Goal: Information Seeking & Learning: Understand process/instructions

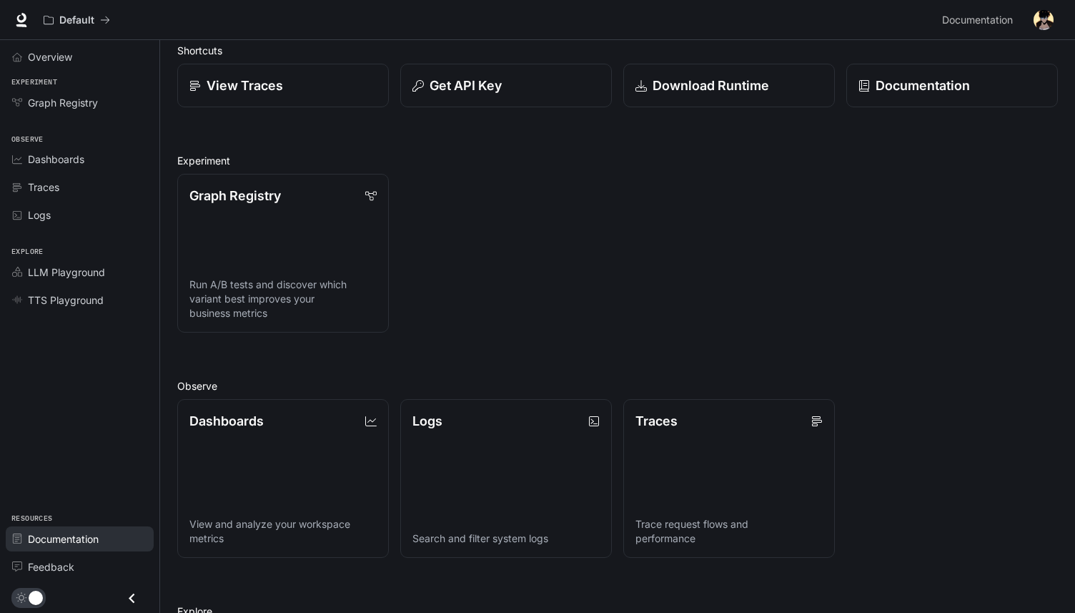
scroll to position [64, 0]
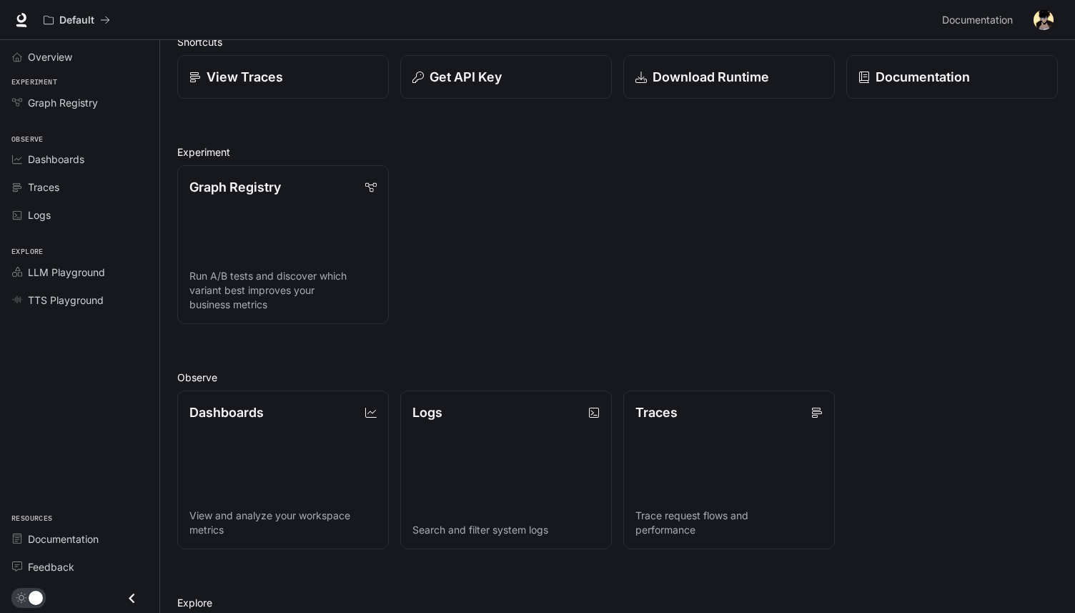
click at [1048, 16] on img "button" at bounding box center [1044, 20] width 20 height 20
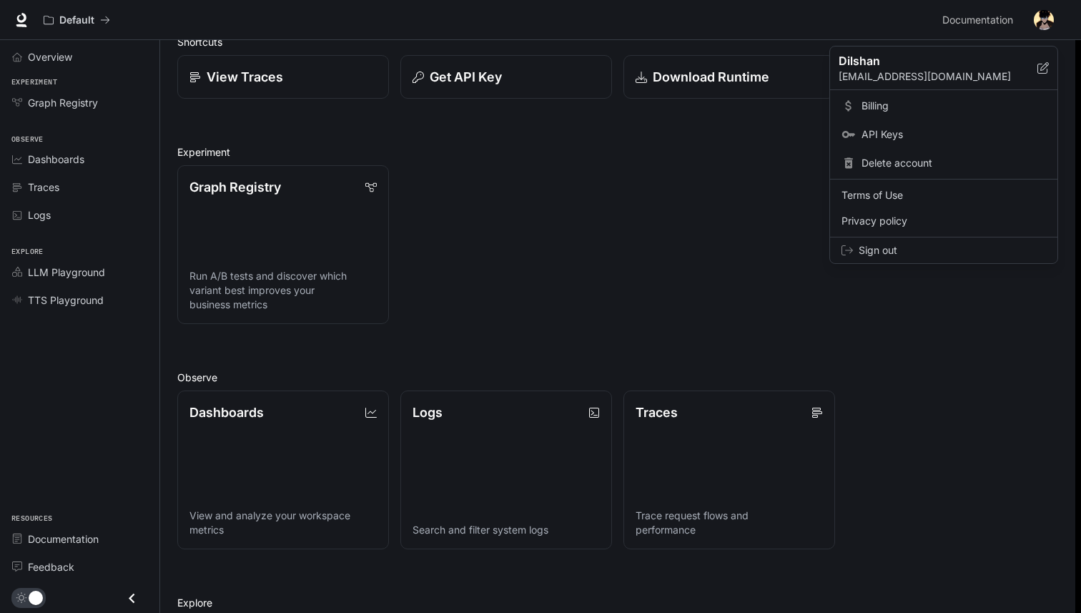
click at [755, 139] on div at bounding box center [540, 306] width 1081 height 613
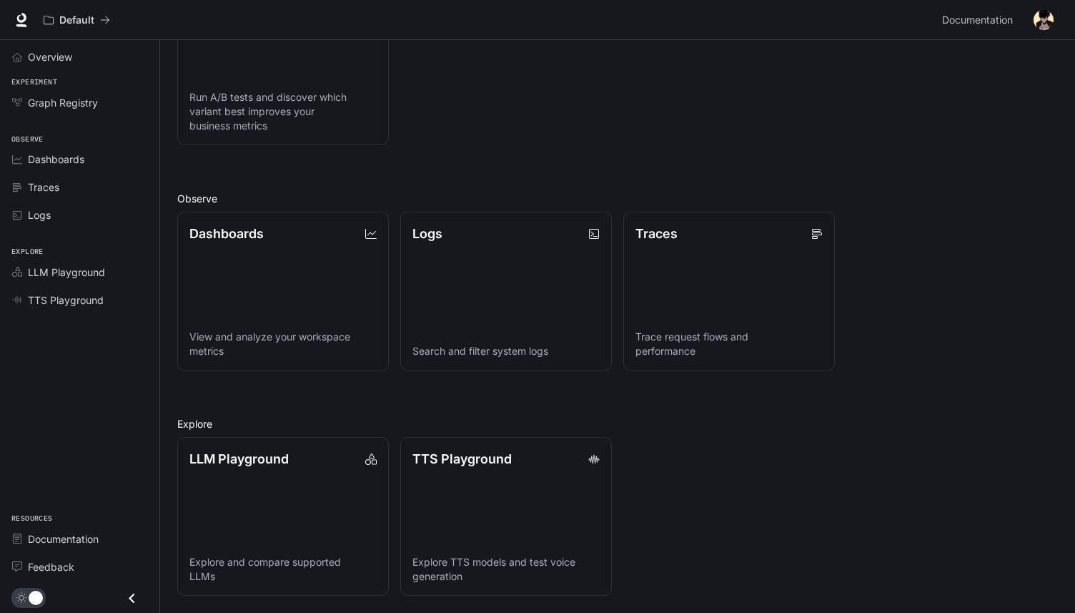
scroll to position [0, 0]
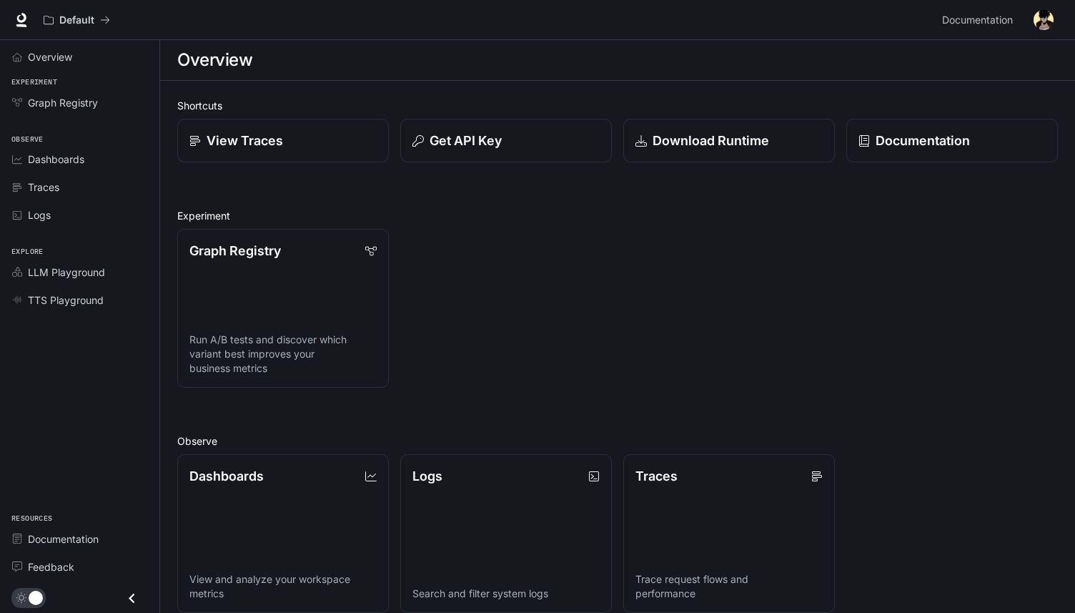
click at [1037, 21] on img "button" at bounding box center [1044, 20] width 20 height 20
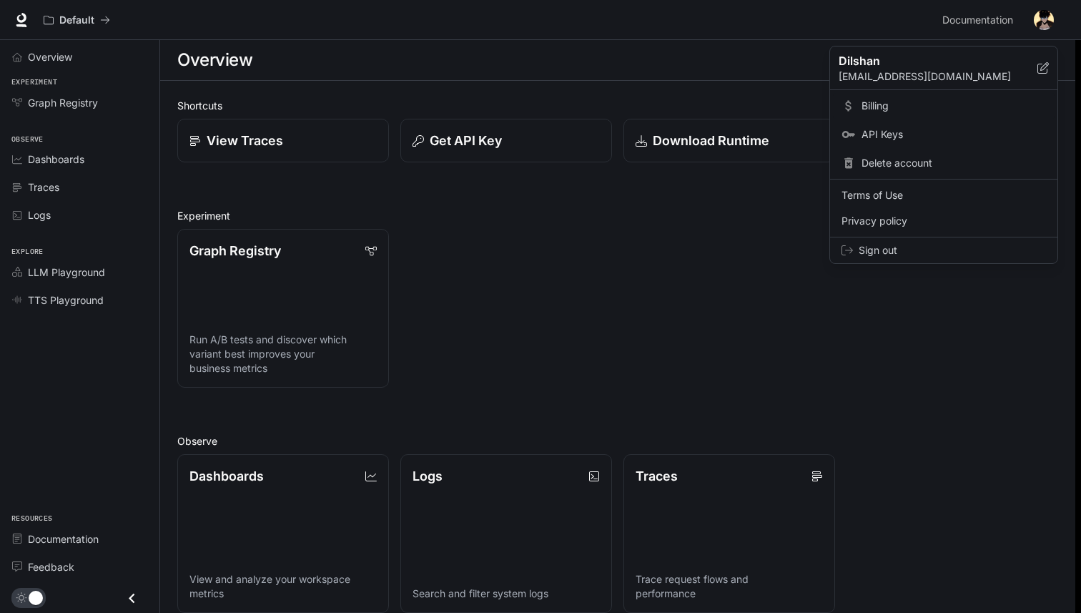
click at [937, 105] on span "Billing" at bounding box center [954, 106] width 184 height 14
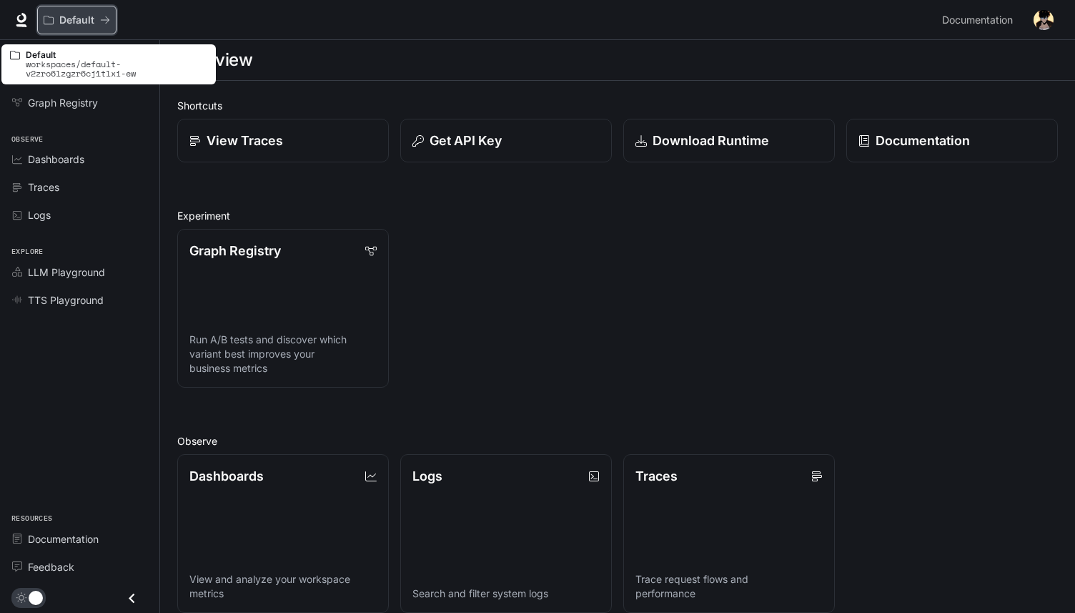
click at [106, 16] on icon "All workspaces" at bounding box center [105, 20] width 10 height 10
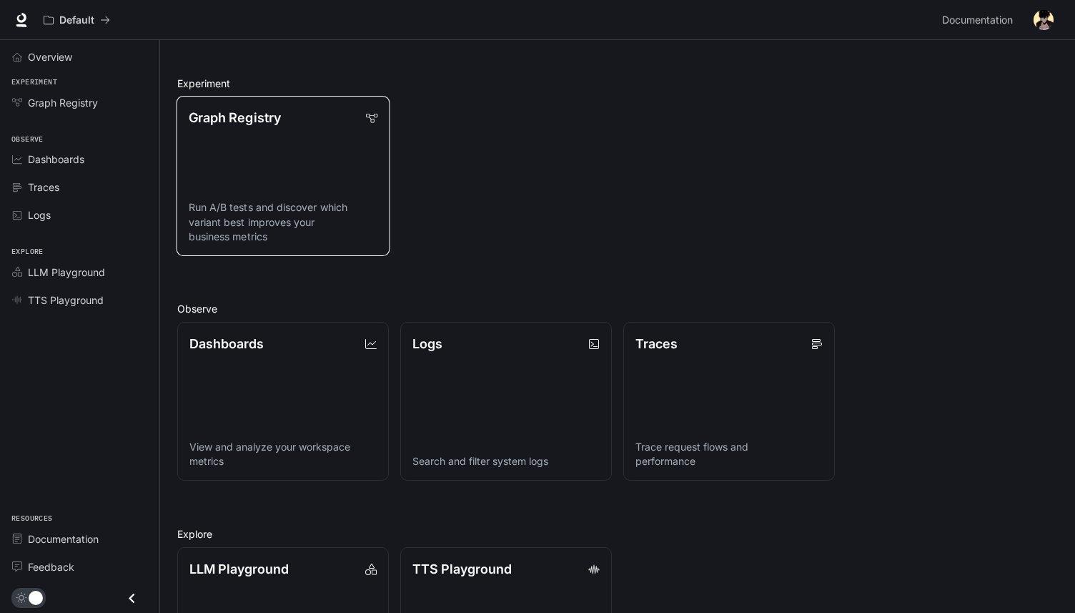
scroll to position [242, 0]
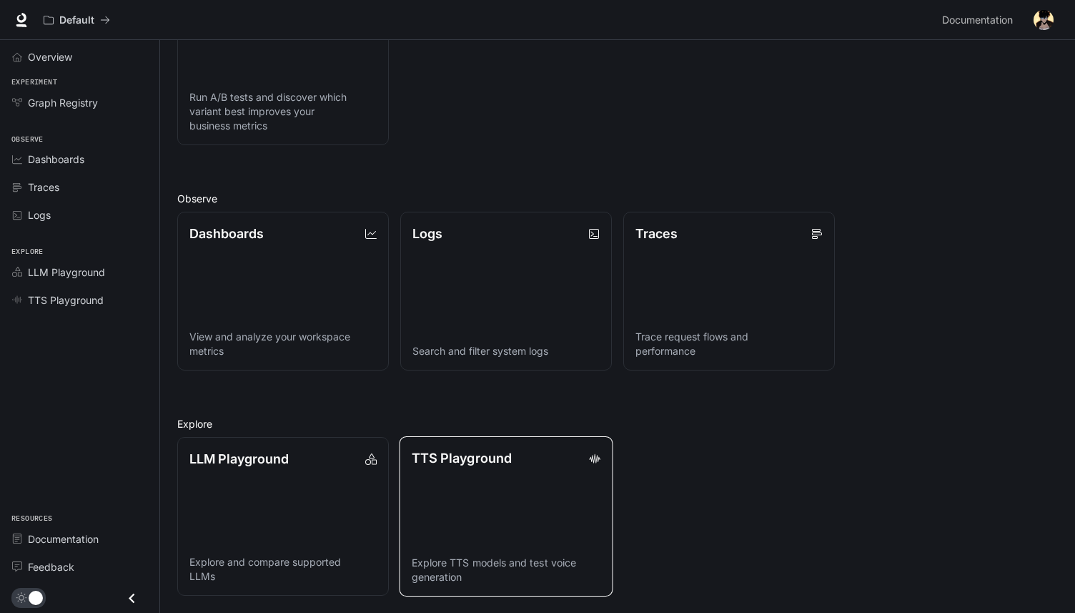
click at [455, 479] on link "TTS Playground Explore TTS models and test voice generation" at bounding box center [507, 516] width 214 height 160
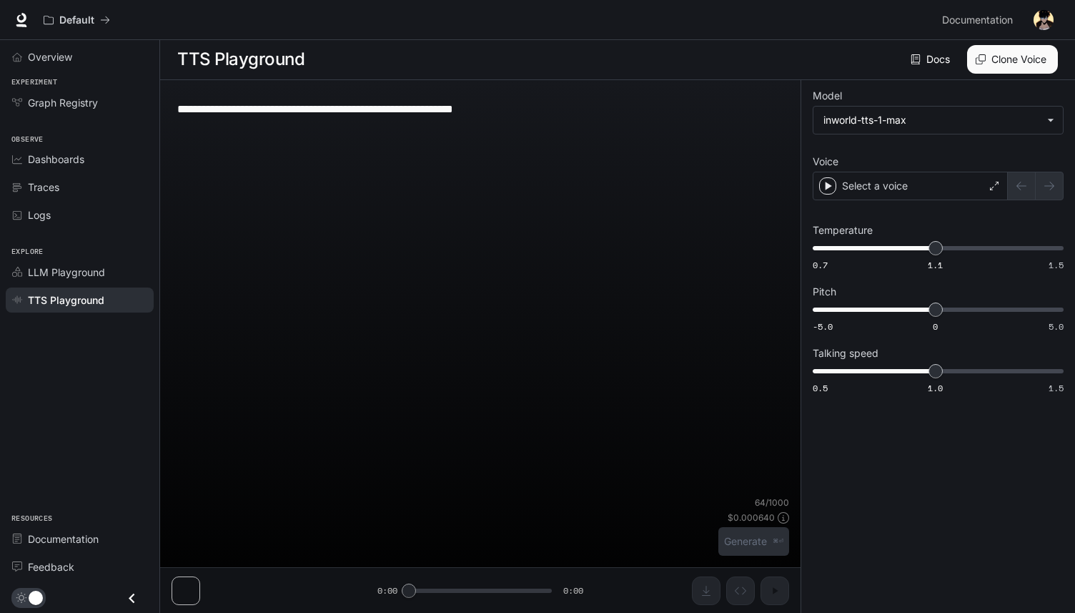
scroll to position [1, 0]
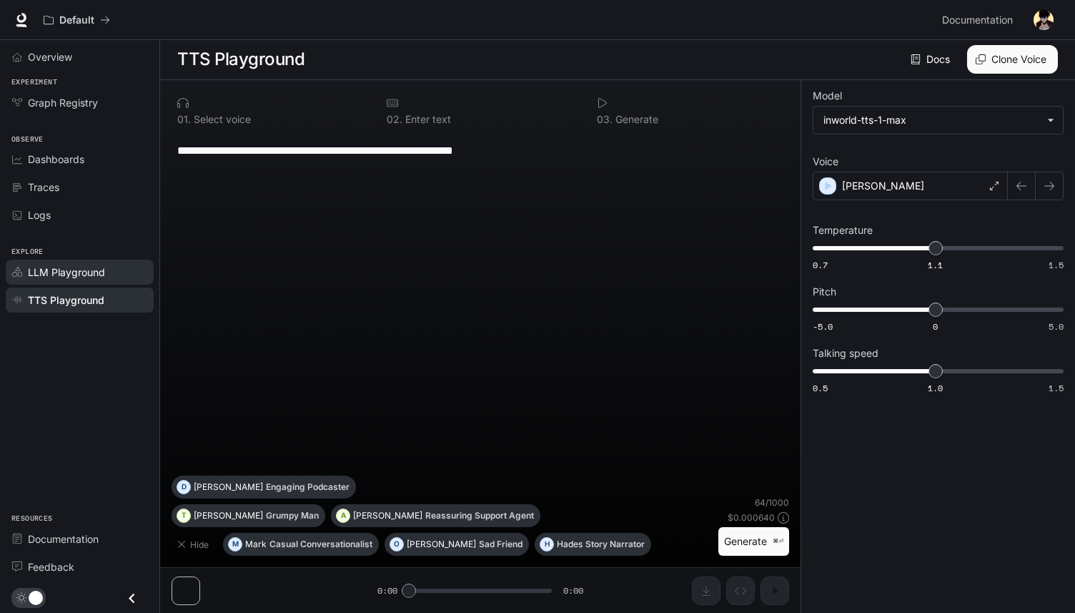
click at [89, 265] on span "LLM Playground" at bounding box center [66, 272] width 77 height 15
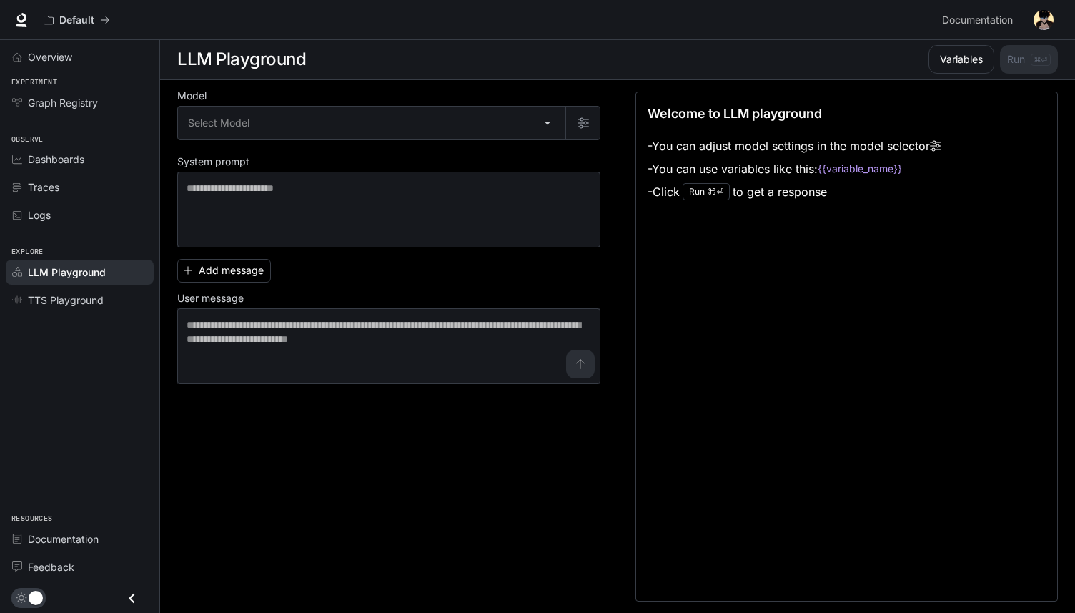
click at [218, 142] on div "Model Select Model ​ System prompt * ​ Add message User message * ​" at bounding box center [388, 238] width 423 height 292
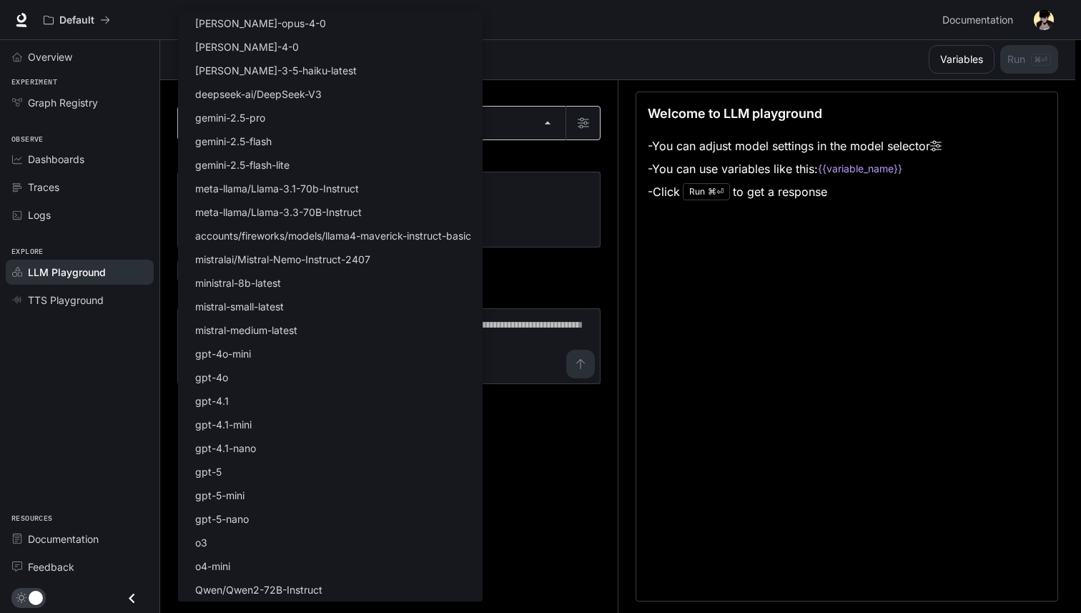
click at [222, 129] on body "Skip to main content Default Documentation Documentation Portal Overview Experi…" at bounding box center [540, 305] width 1081 height 613
click at [290, 28] on li "claude-opus-4-0" at bounding box center [330, 23] width 305 height 24
type input "**********"
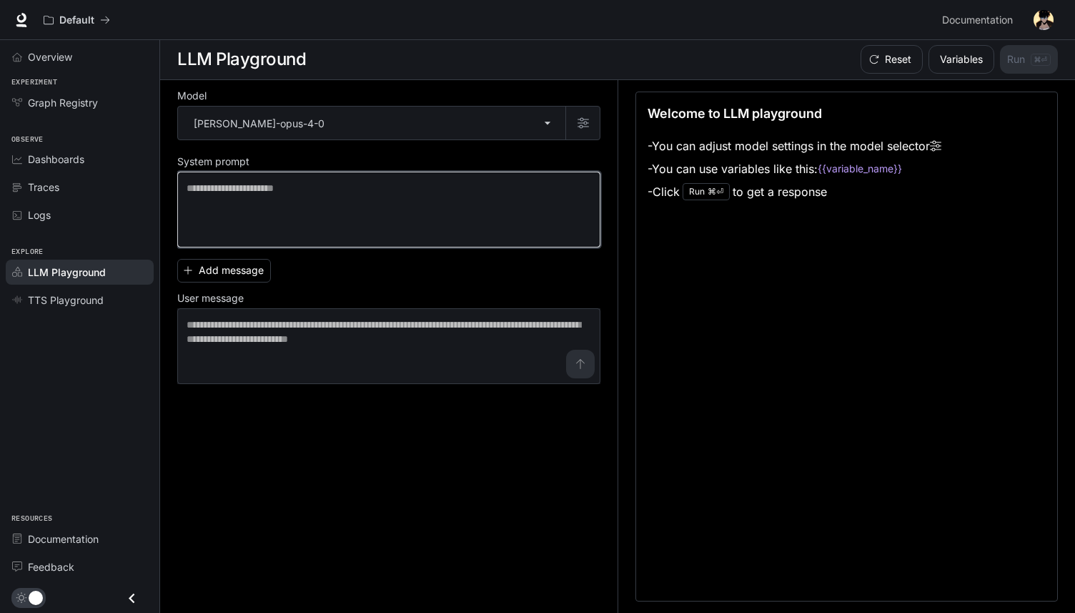
click at [273, 212] on textarea at bounding box center [389, 209] width 405 height 57
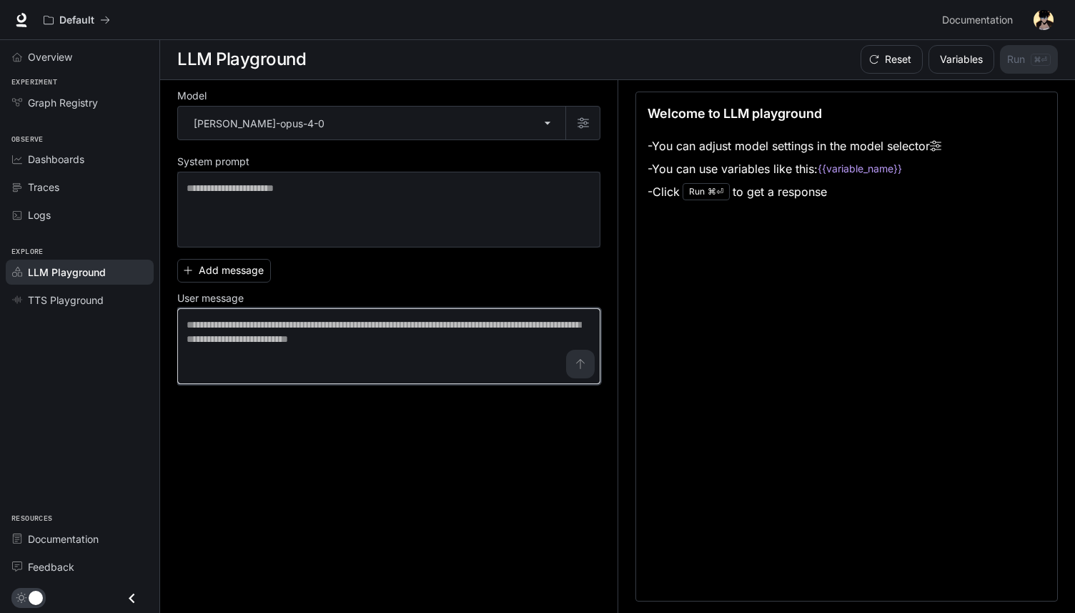
click at [263, 349] on textarea at bounding box center [389, 345] width 405 height 57
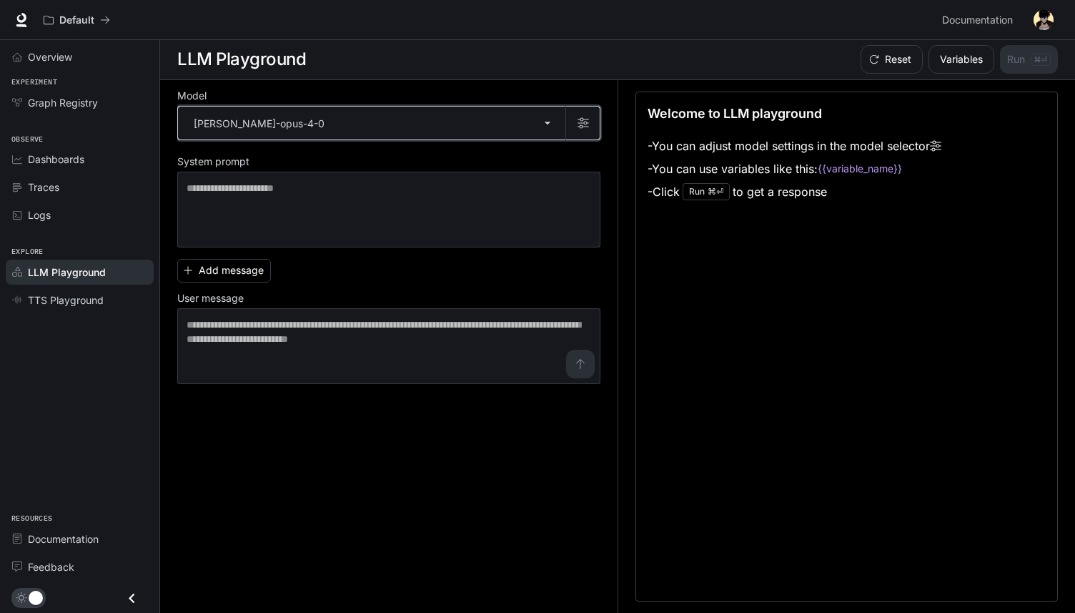
click at [586, 122] on icon "button" at bounding box center [583, 123] width 11 height 11
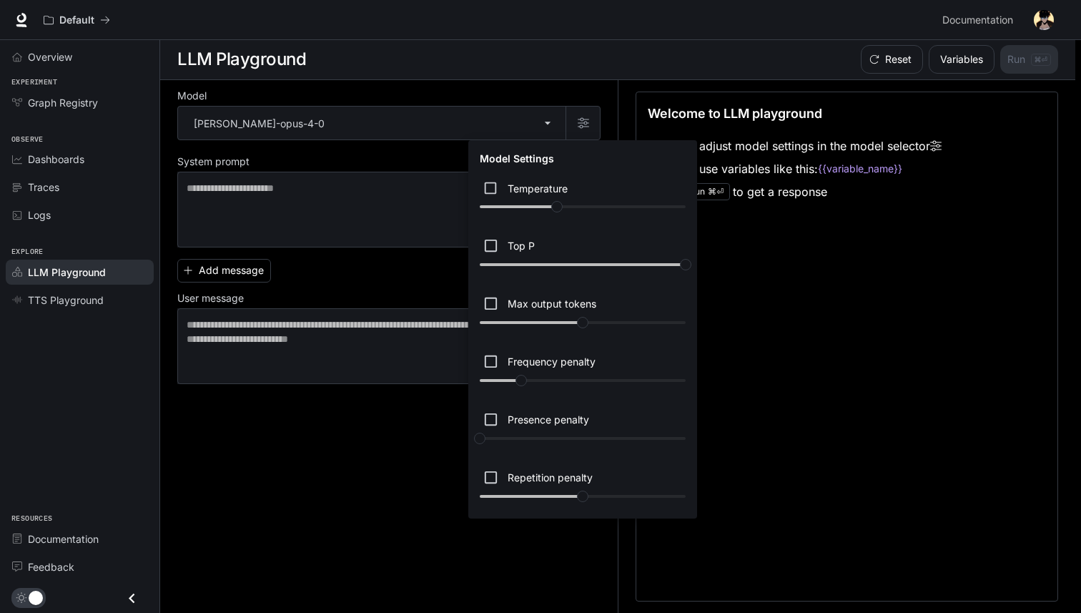
click at [376, 185] on div at bounding box center [540, 306] width 1081 height 613
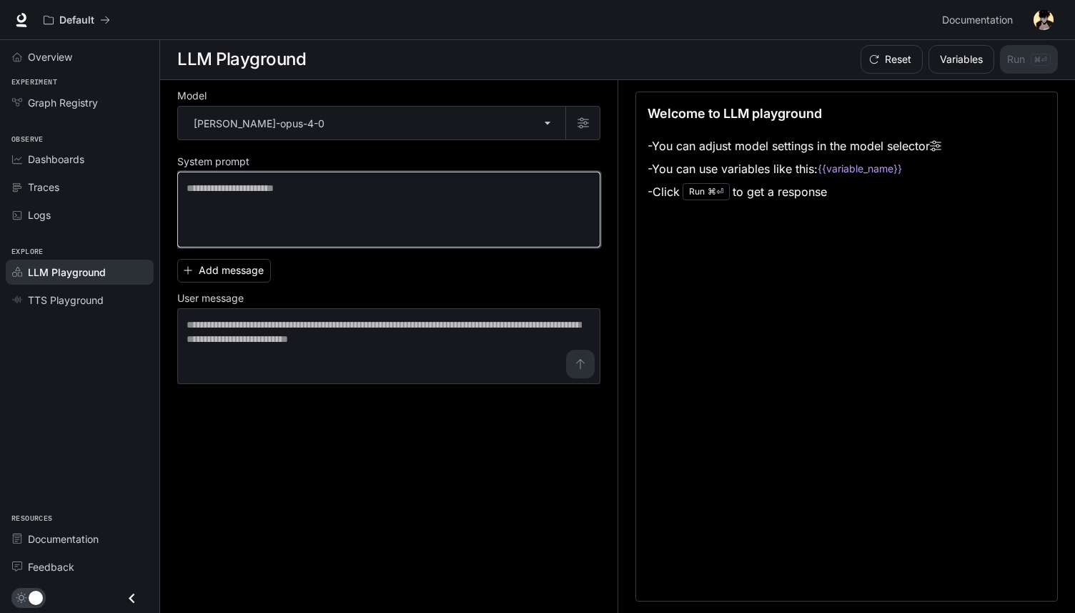
click at [357, 213] on textarea at bounding box center [389, 209] width 405 height 57
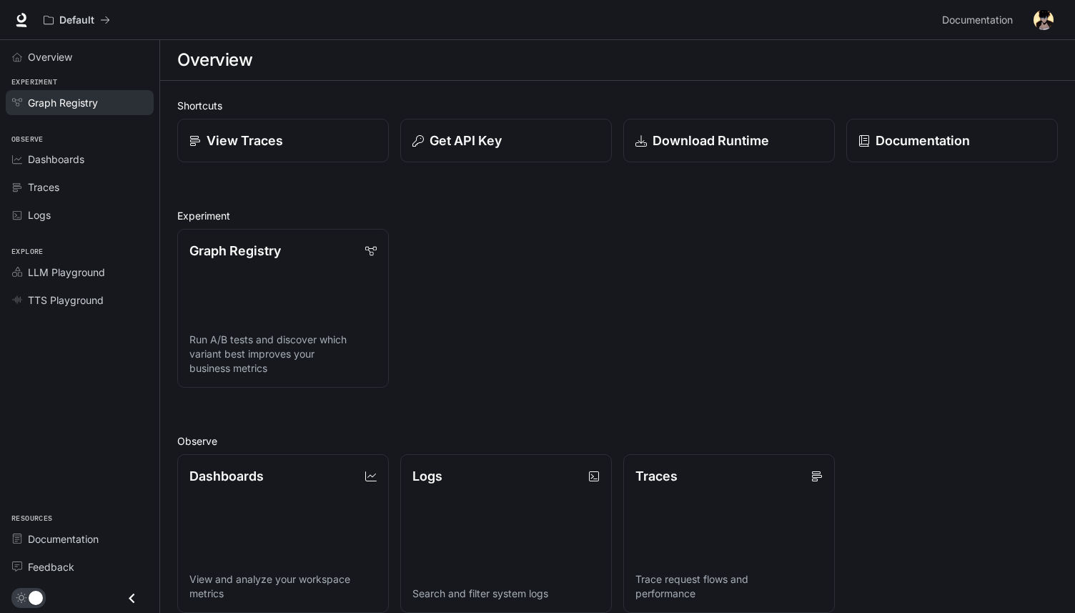
click at [107, 92] on link "Graph Registry" at bounding box center [80, 102] width 148 height 25
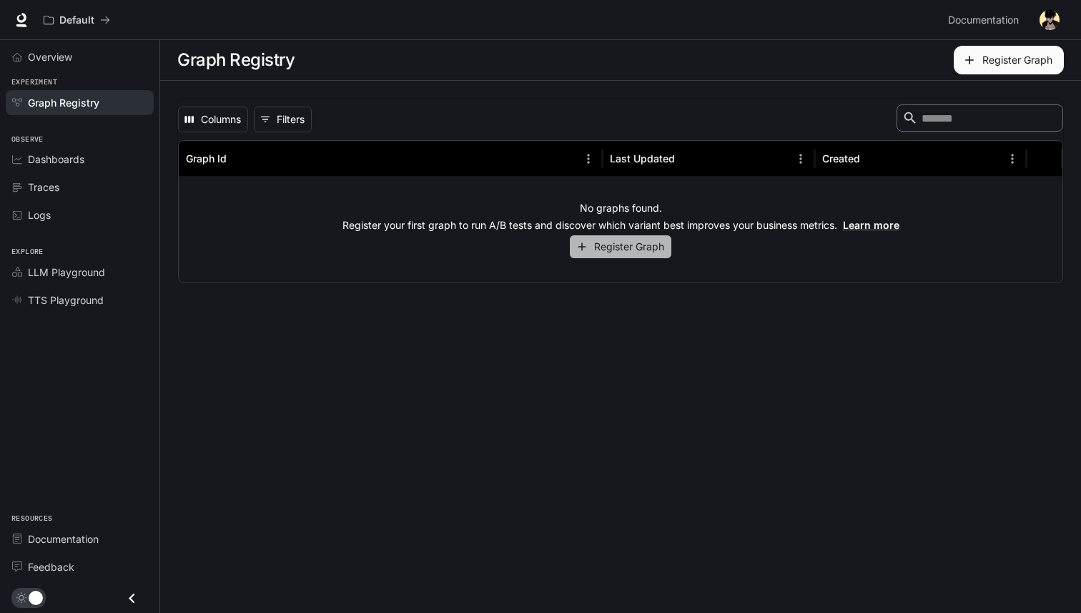
click at [603, 254] on button "Register Graph" at bounding box center [621, 247] width 102 height 24
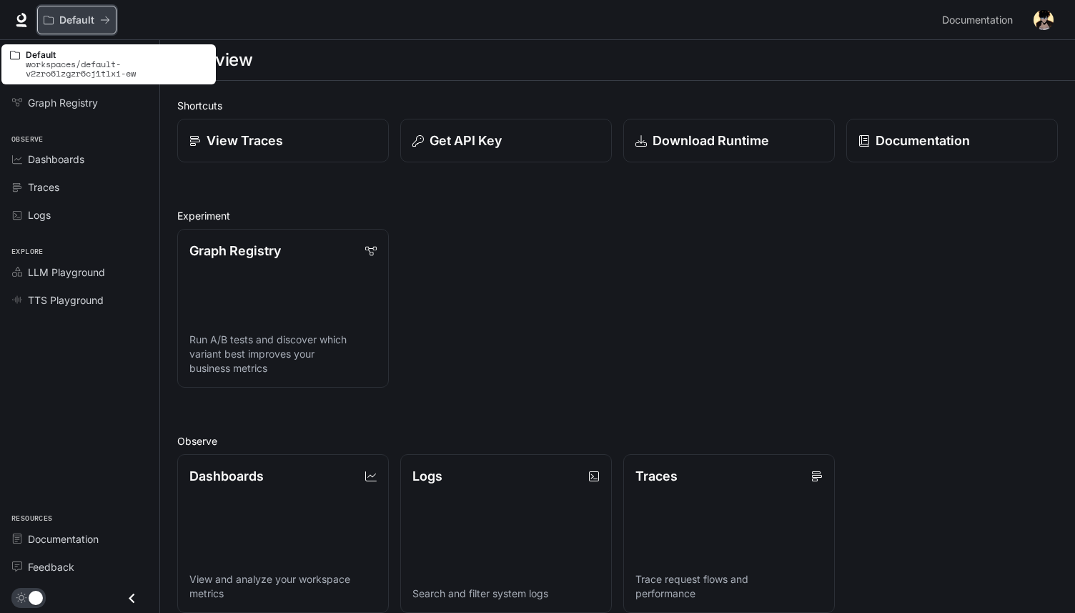
click at [67, 20] on p "Default" at bounding box center [76, 20] width 35 height 12
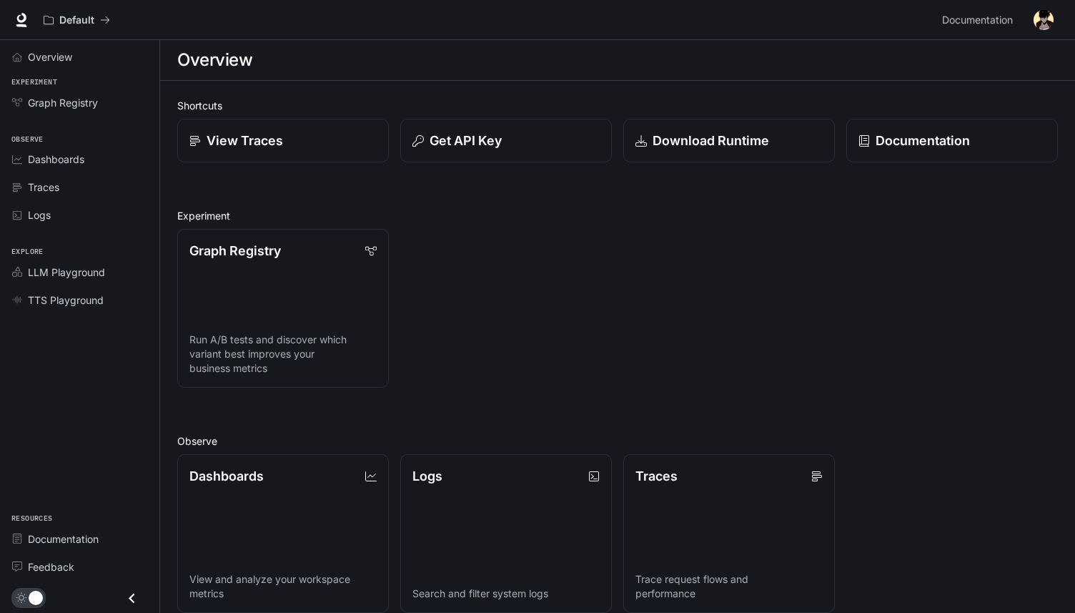
click at [139, 598] on icon "Close drawer" at bounding box center [131, 597] width 19 height 19
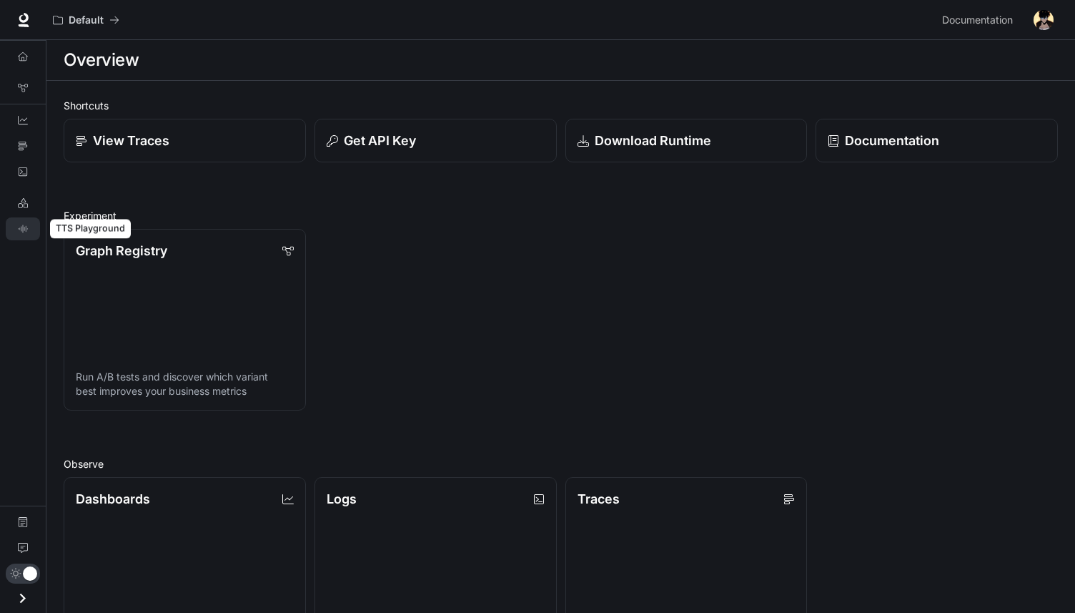
click at [22, 231] on icon "TTS Playground" at bounding box center [22, 229] width 9 height 8
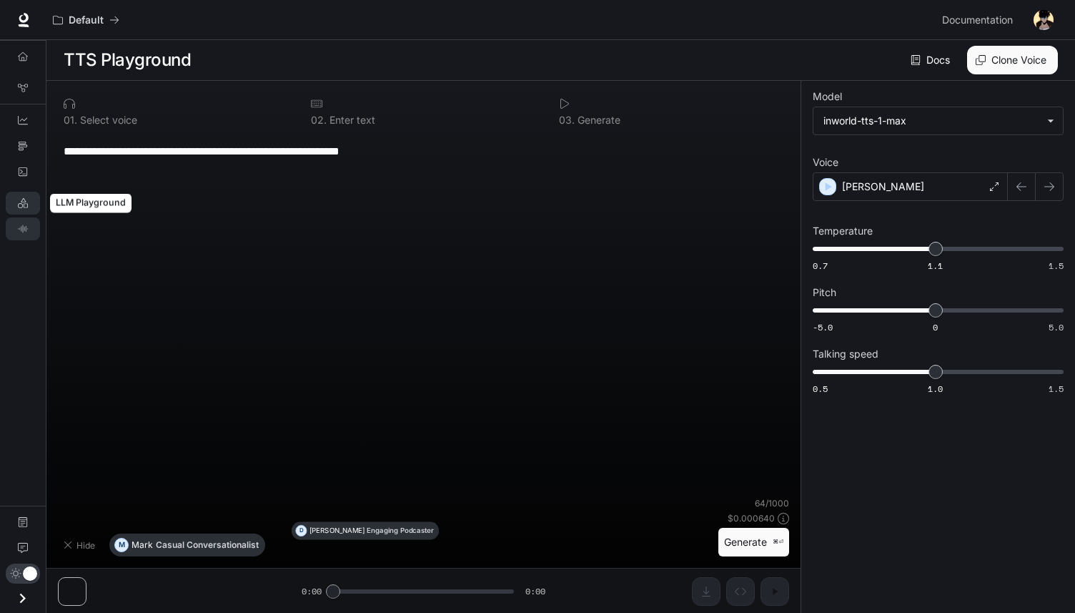
click at [18, 206] on icon "LLM Playground" at bounding box center [23, 203] width 10 height 10
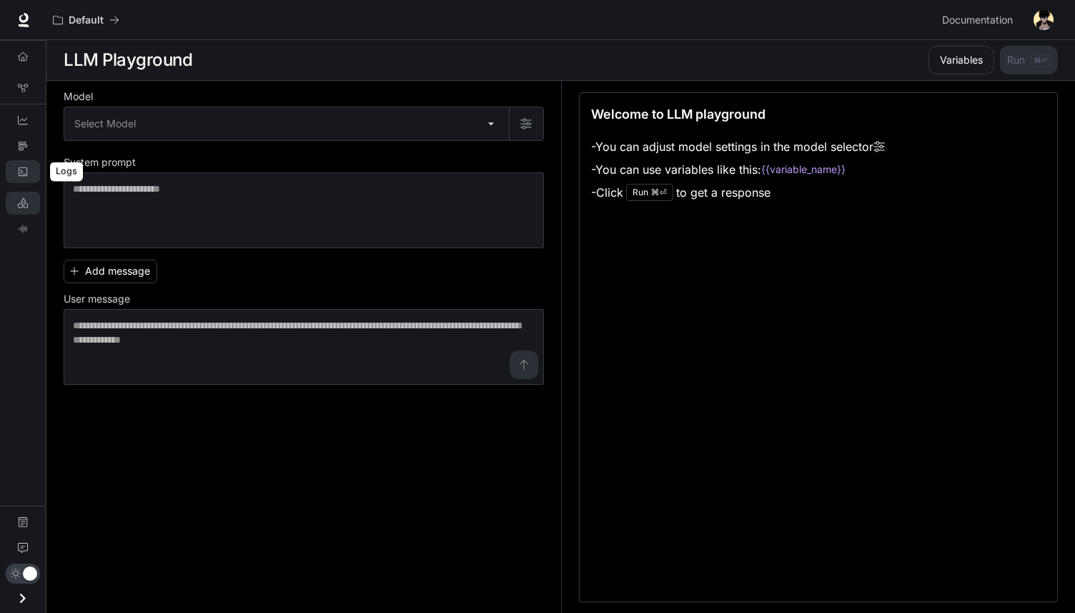
click at [20, 162] on link "Logs" at bounding box center [23, 171] width 34 height 23
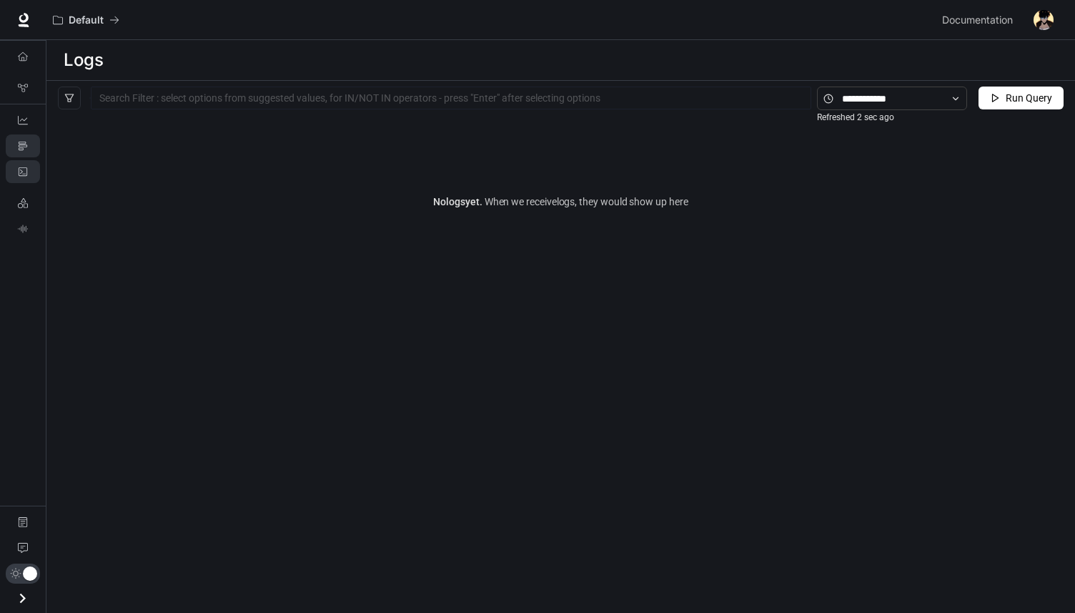
click at [11, 141] on link "Traces" at bounding box center [23, 145] width 34 height 23
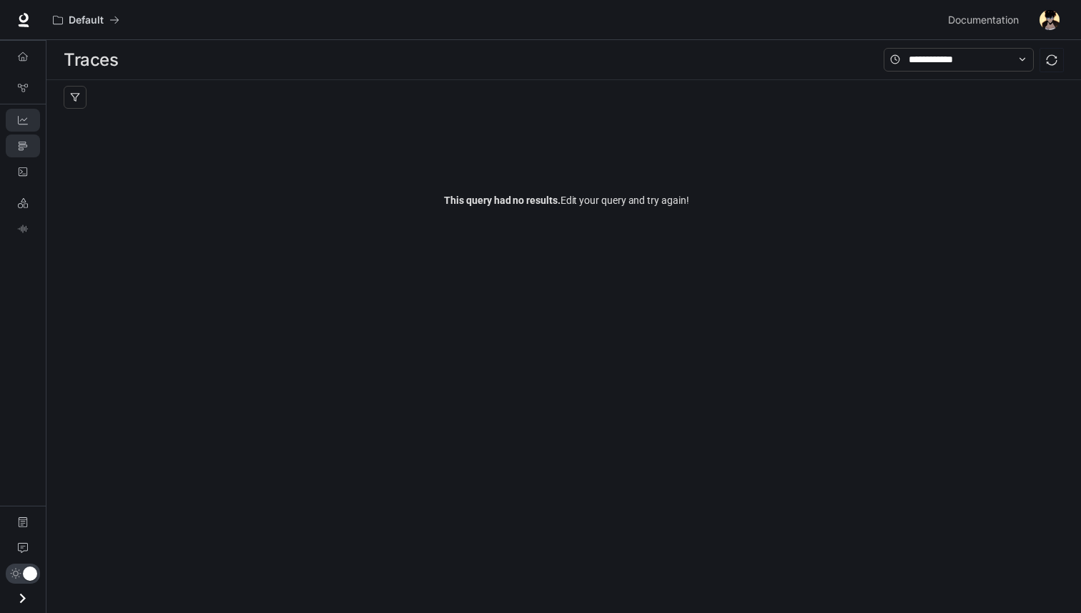
click at [16, 114] on link "Dashboards" at bounding box center [23, 120] width 34 height 23
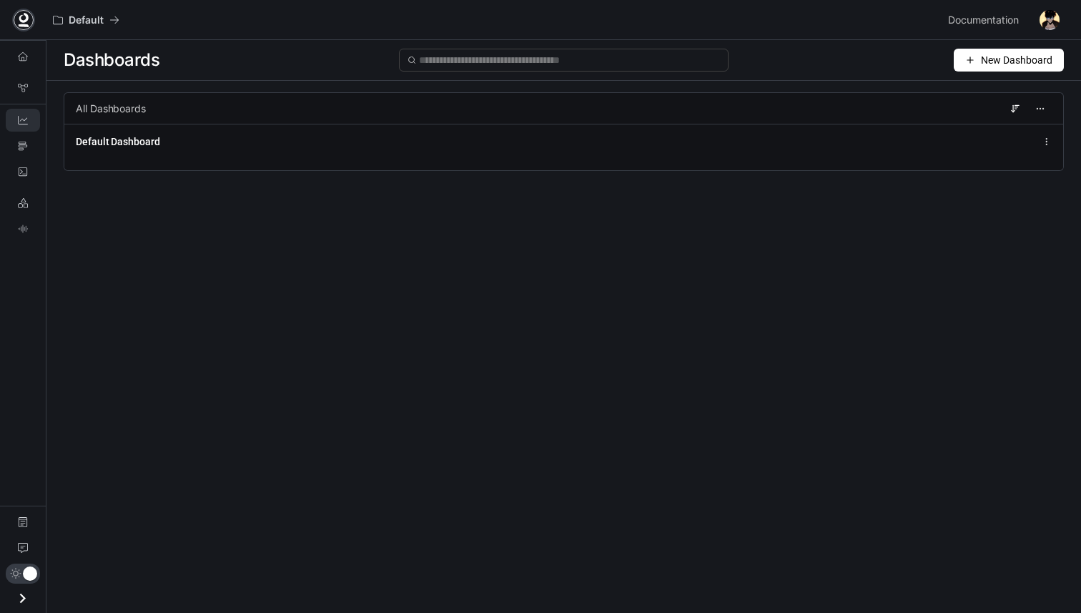
click at [29, 24] on icon at bounding box center [23, 20] width 14 height 14
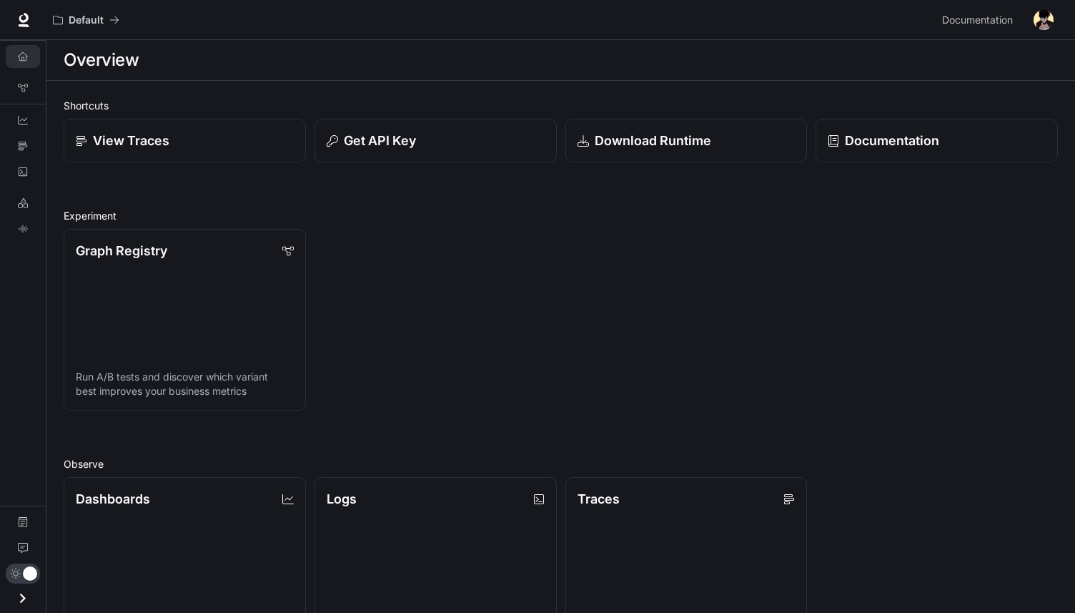
click at [23, 57] on icon "Overview" at bounding box center [23, 56] width 10 height 10
click at [31, 94] on link "Graph Registry" at bounding box center [23, 88] width 34 height 23
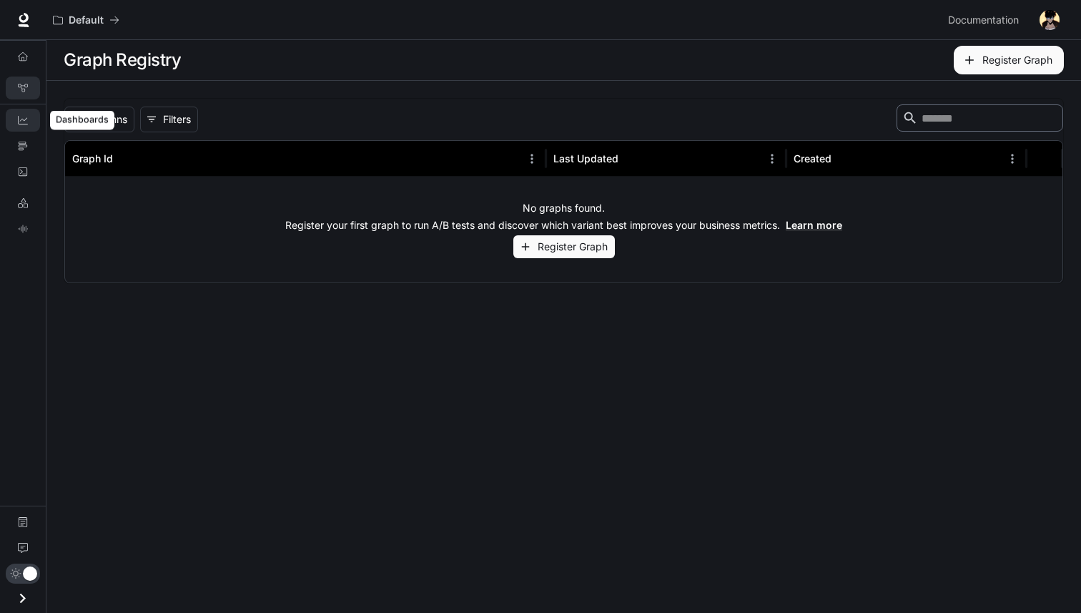
click at [10, 117] on link "Dashboards" at bounding box center [23, 120] width 34 height 23
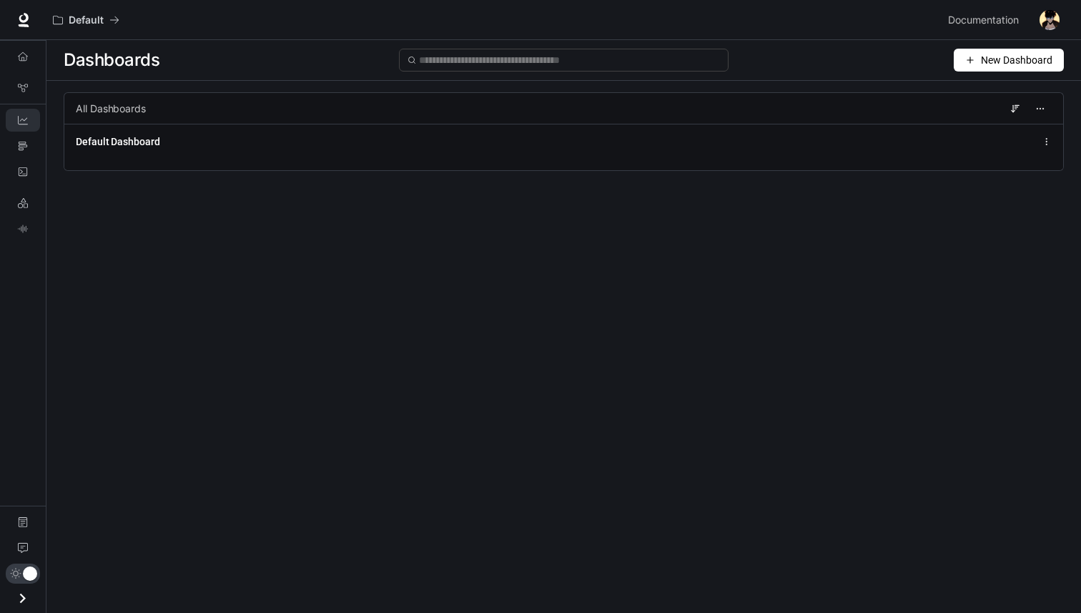
click at [12, 157] on li "Traces" at bounding box center [23, 146] width 46 height 26
click at [14, 150] on link "Traces" at bounding box center [23, 145] width 34 height 23
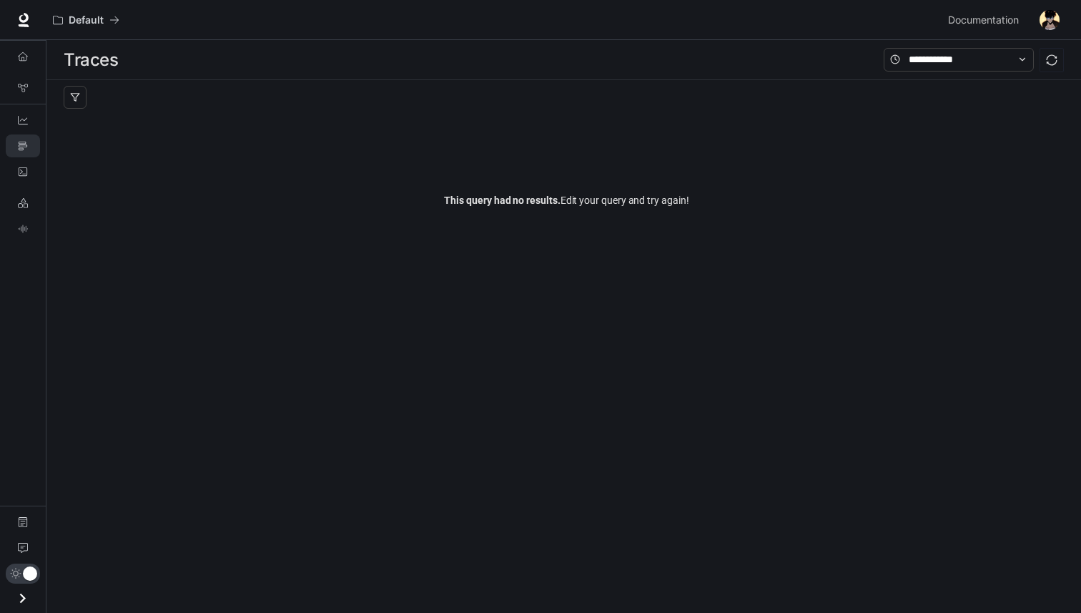
click at [19, 189] on div "LLM Playground TTS Playground" at bounding box center [23, 215] width 46 height 57
click at [20, 172] on icon "Logs" at bounding box center [23, 172] width 10 height 10
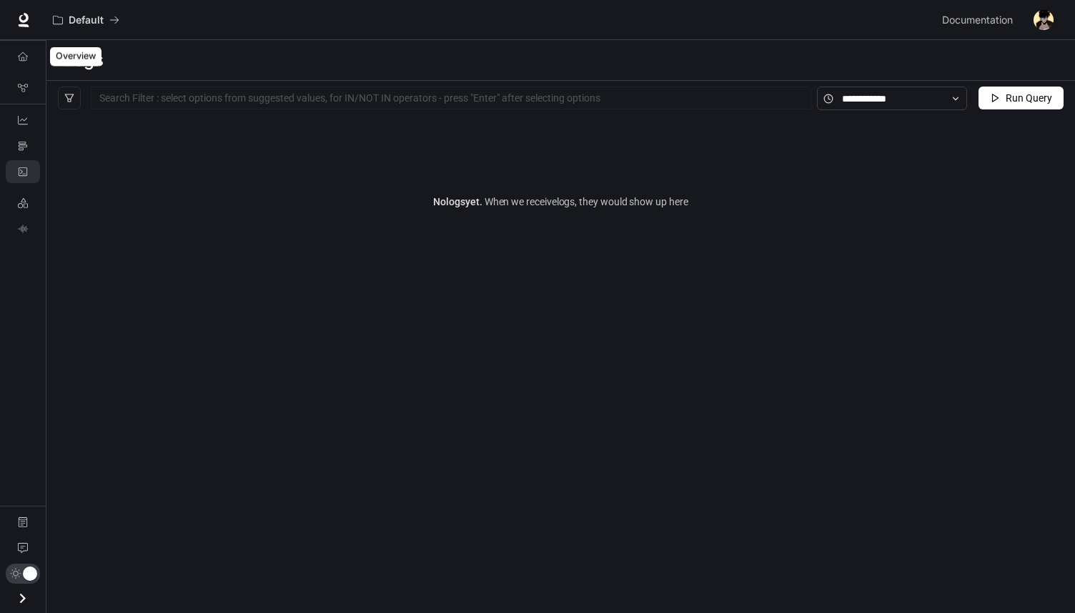
click at [24, 72] on div "Graph Registry" at bounding box center [23, 87] width 46 height 31
click at [23, 49] on link "Overview" at bounding box center [23, 56] width 34 height 23
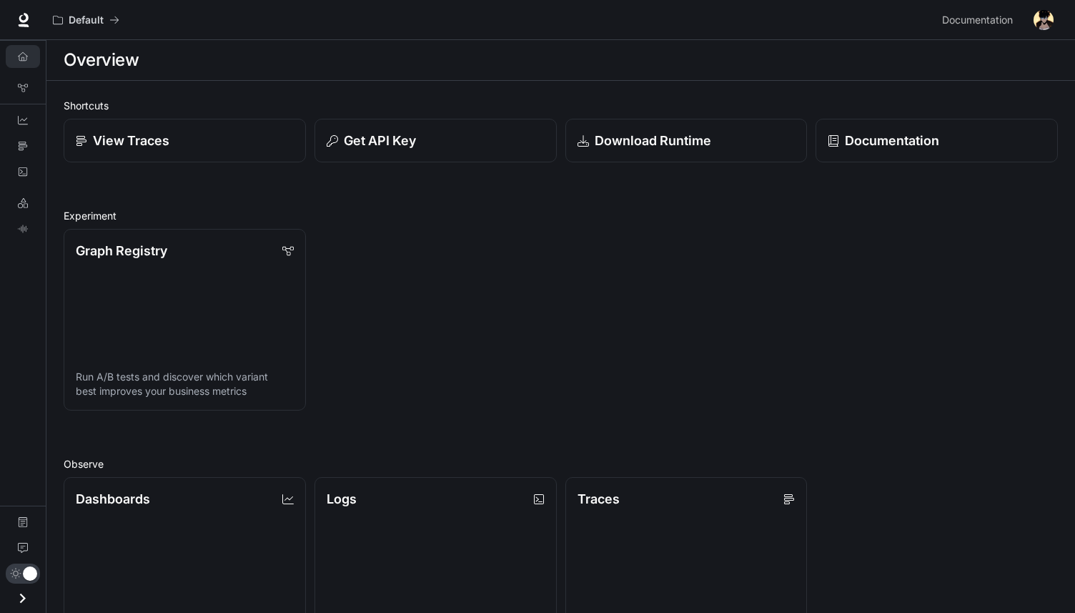
click at [1043, 30] on button "button" at bounding box center [1044, 20] width 29 height 29
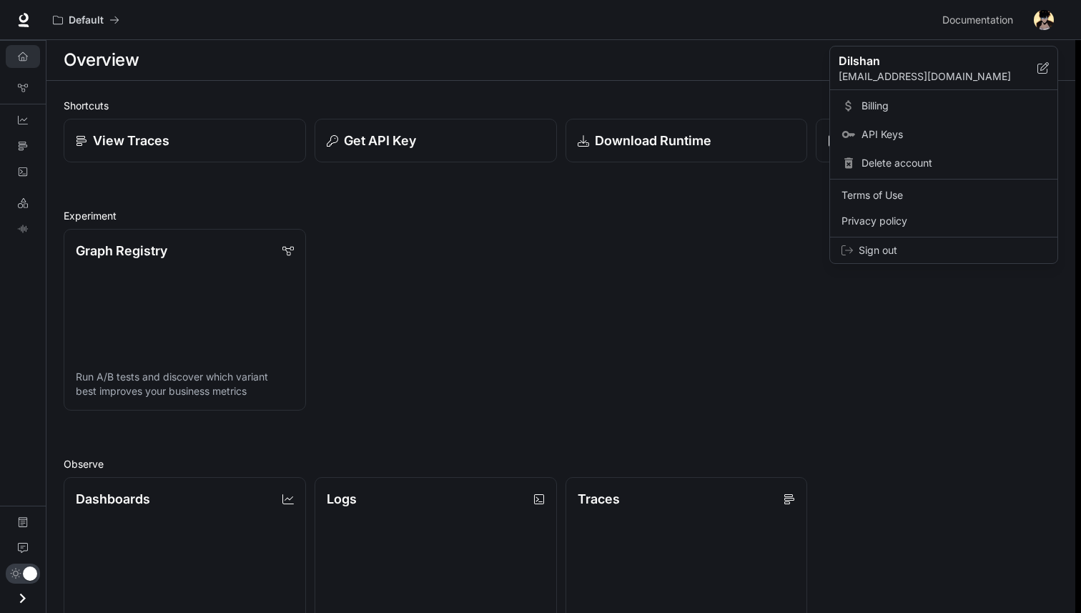
click at [21, 27] on div at bounding box center [540, 306] width 1081 height 613
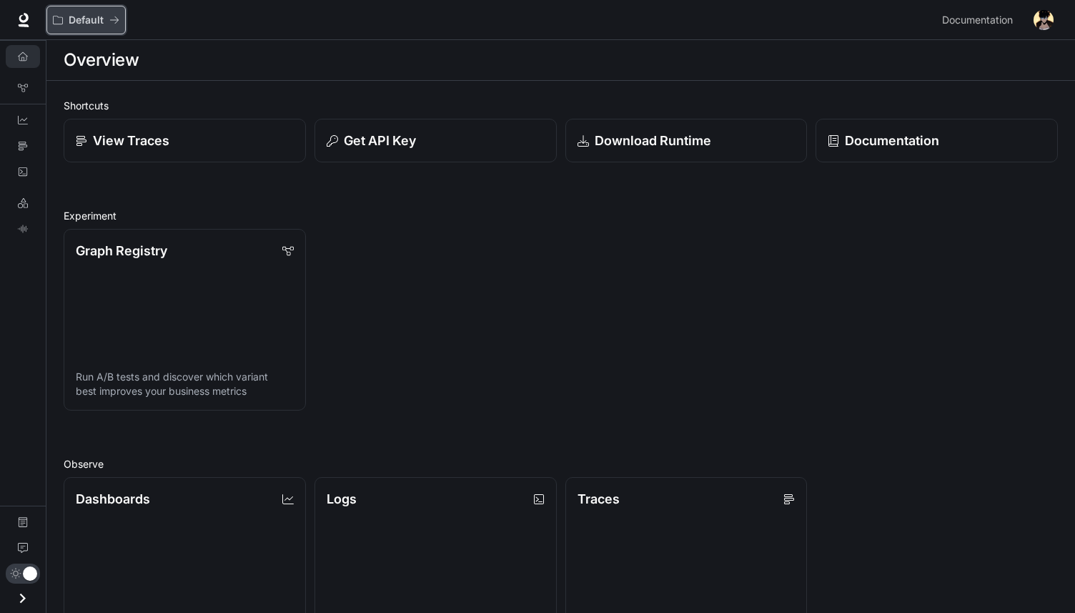
click at [65, 24] on div "Default" at bounding box center [81, 20] width 56 height 12
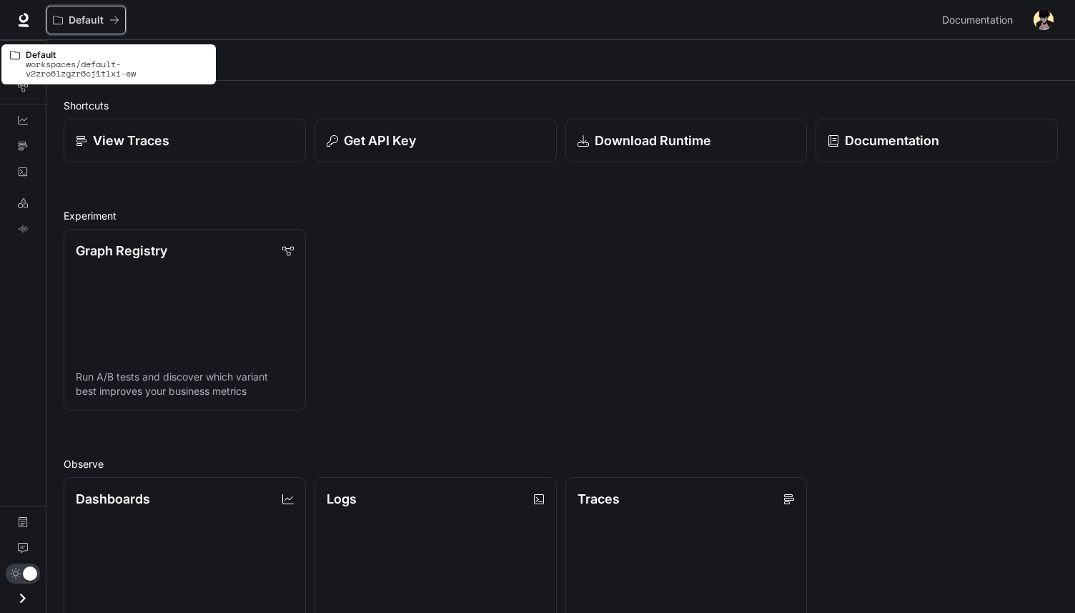
click at [65, 24] on div "Default" at bounding box center [81, 20] width 56 height 12
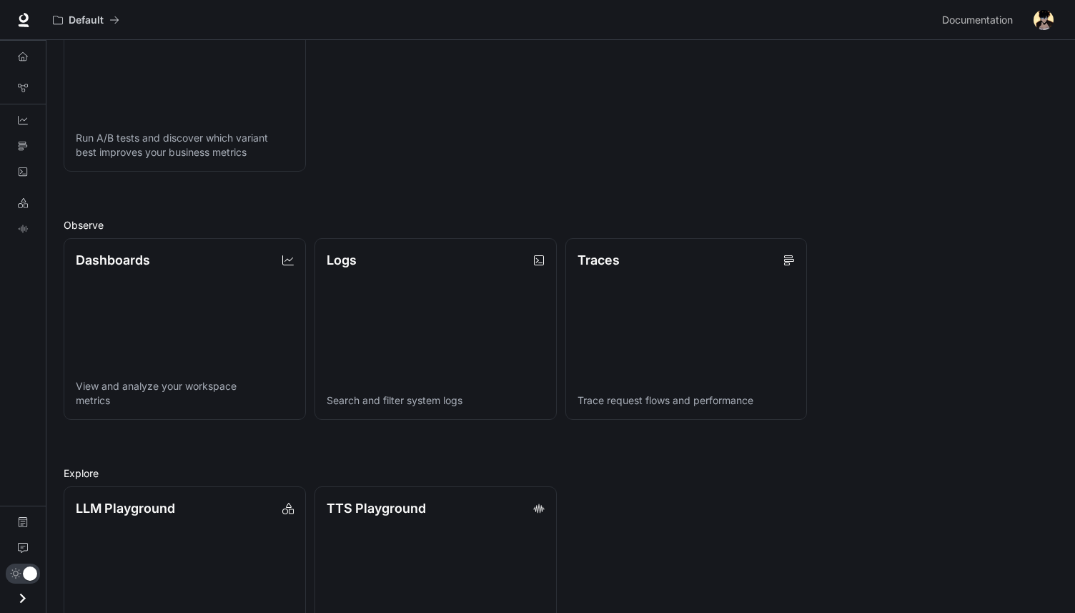
scroll to position [311, 0]
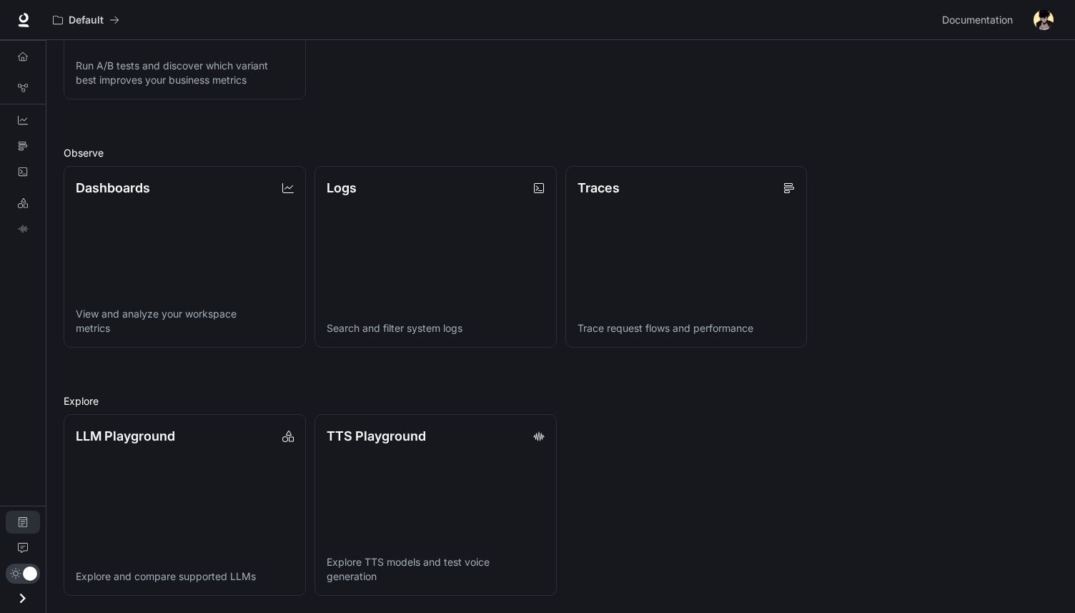
click at [29, 526] on link "Documentation" at bounding box center [23, 521] width 34 height 23
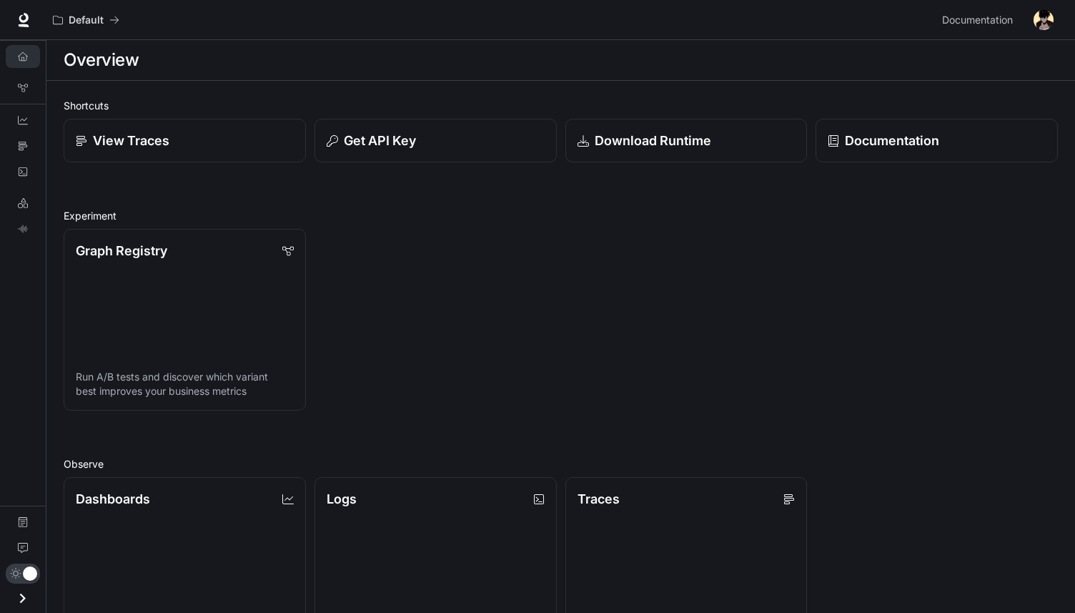
click at [34, 62] on link "Overview" at bounding box center [23, 56] width 34 height 23
click at [38, 91] on link "Graph Registry" at bounding box center [23, 88] width 34 height 23
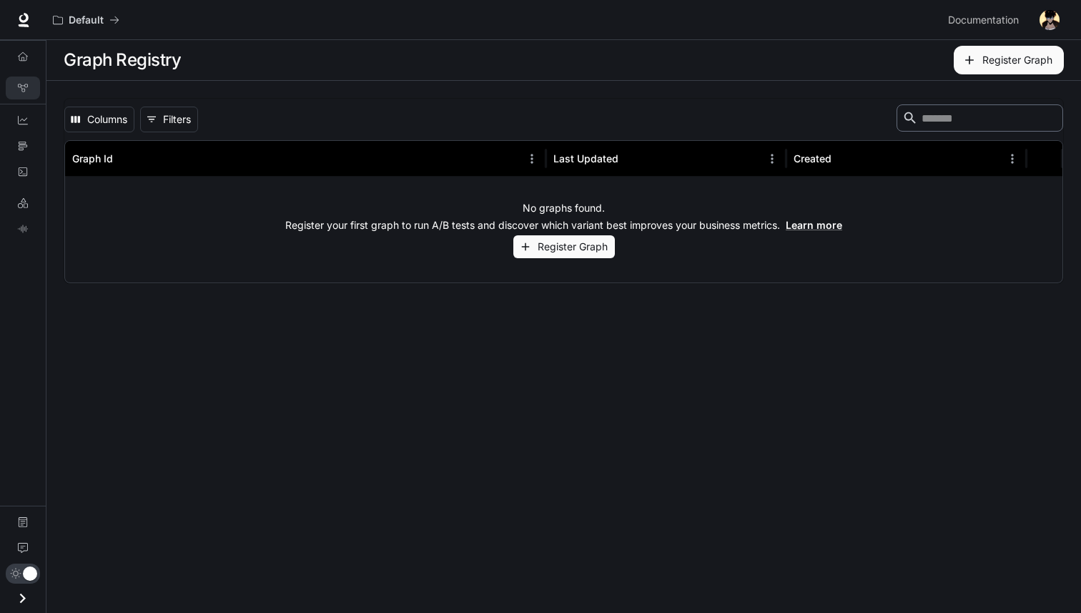
click at [558, 244] on button "Register Graph" at bounding box center [564, 247] width 102 height 24
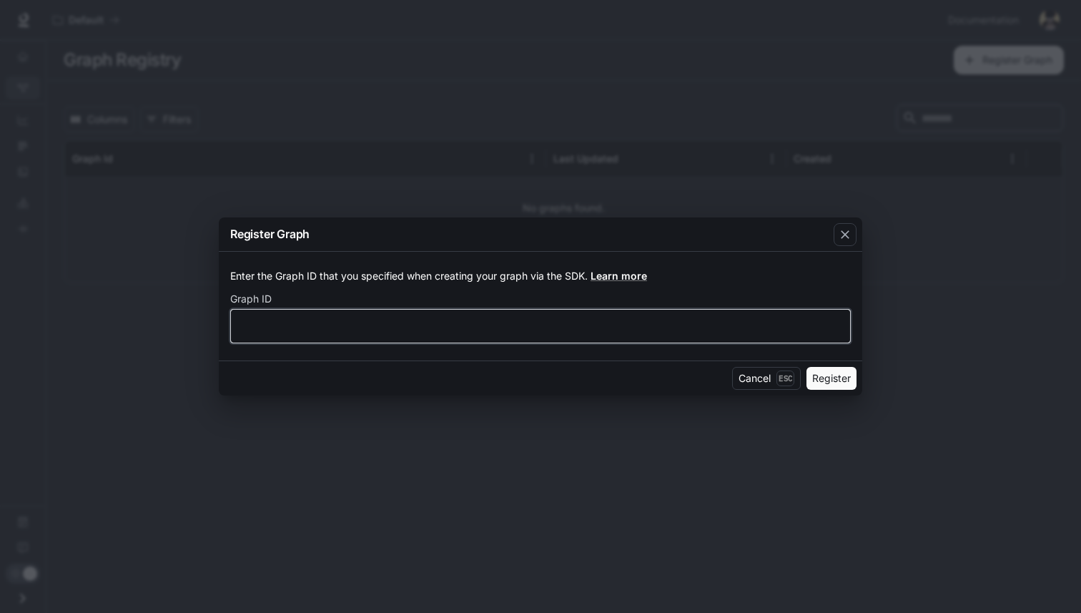
click at [504, 329] on input "text" at bounding box center [540, 326] width 619 height 14
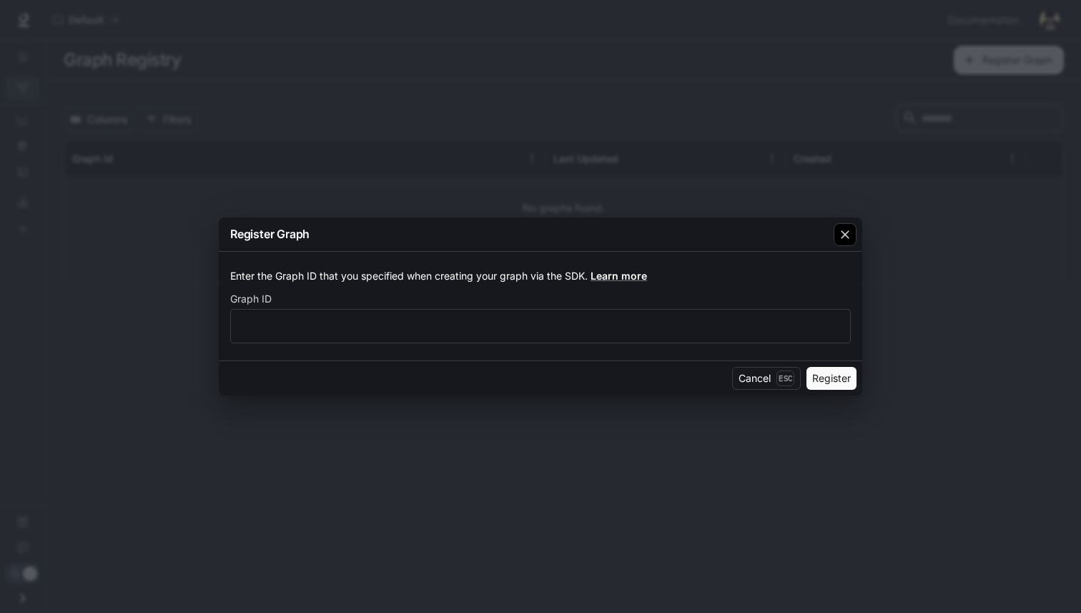
click at [847, 236] on icon "button" at bounding box center [845, 234] width 9 height 9
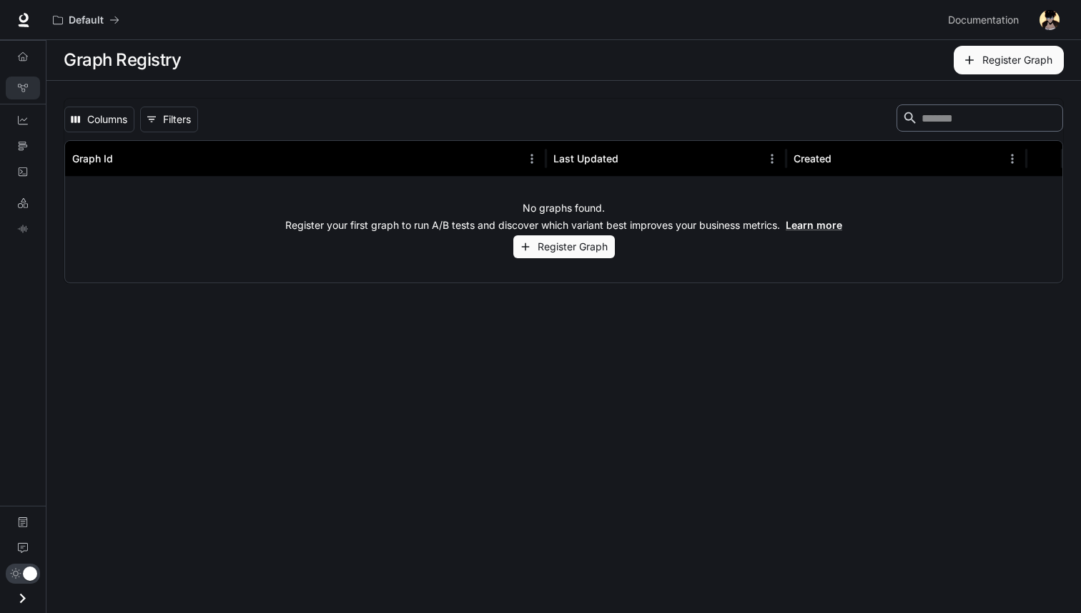
click at [1033, 18] on div "Documentation Documentation" at bounding box center [1003, 20] width 122 height 29
click at [1042, 25] on img "button" at bounding box center [1050, 20] width 20 height 20
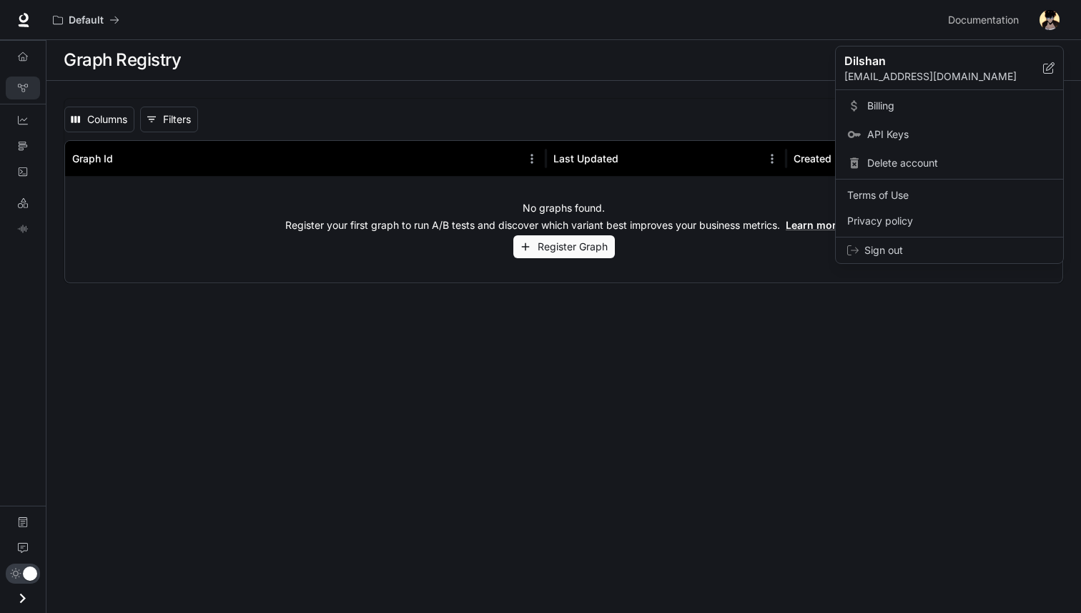
click at [19, 553] on div at bounding box center [540, 306] width 1081 height 613
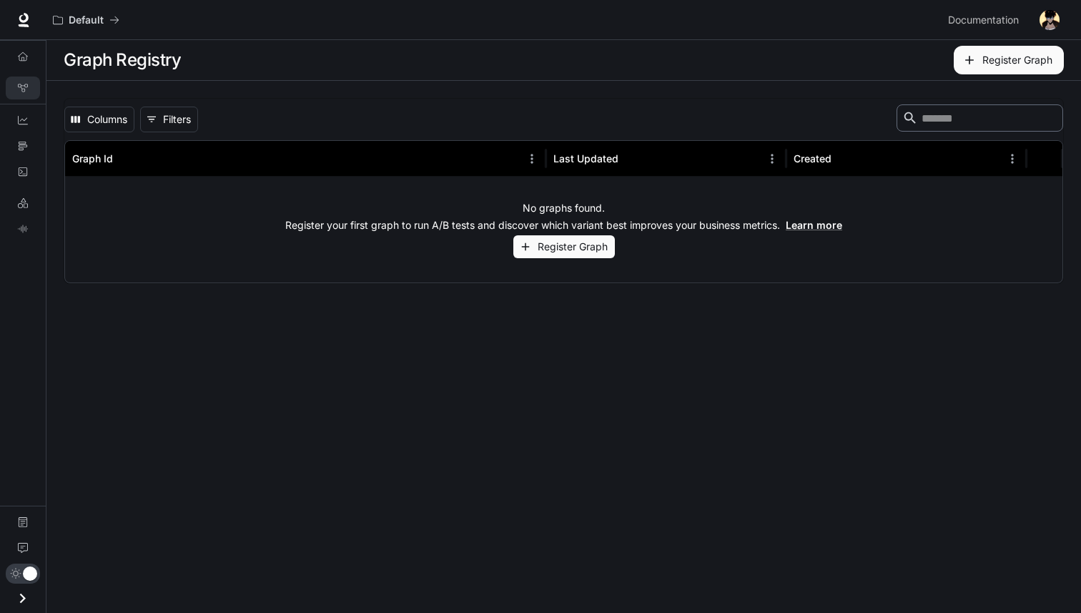
click at [17, 598] on icon "Open drawer" at bounding box center [22, 597] width 19 height 19
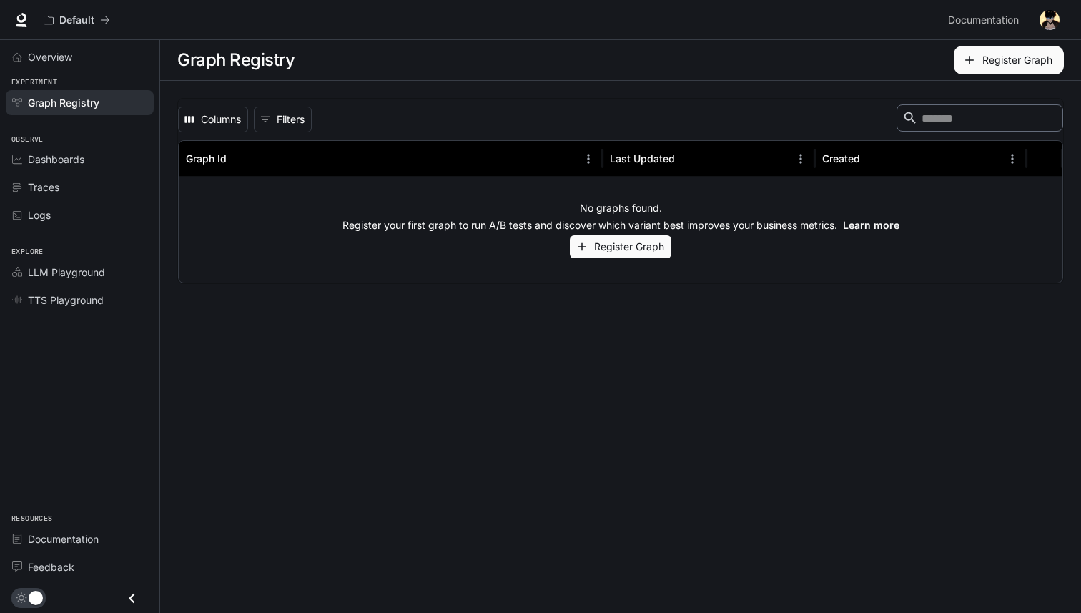
click at [1060, 11] on button "button" at bounding box center [1049, 20] width 29 height 29
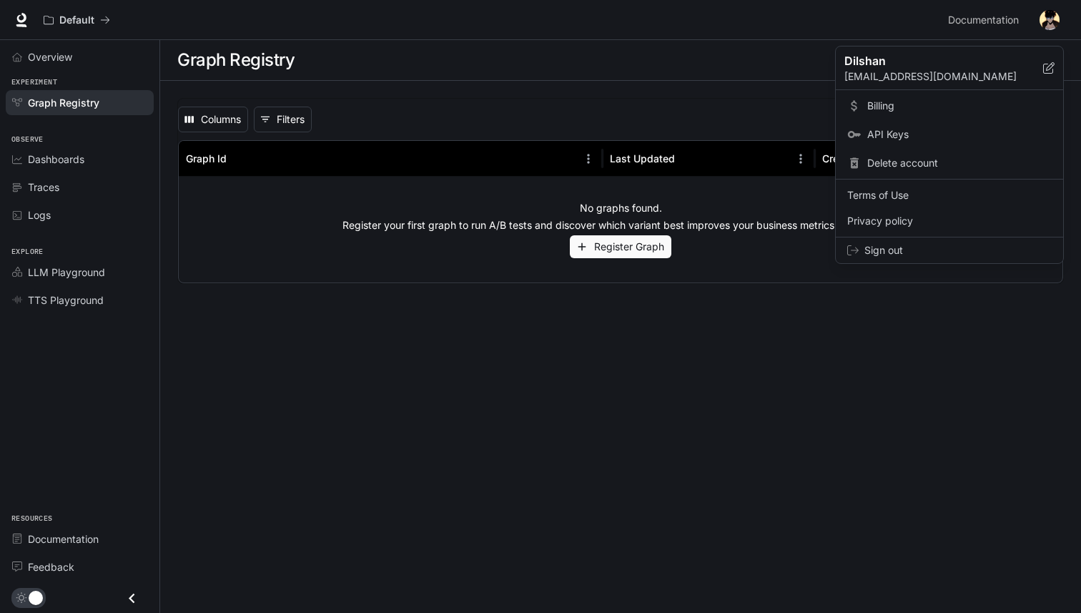
click at [952, 108] on span "Billing" at bounding box center [959, 106] width 184 height 14
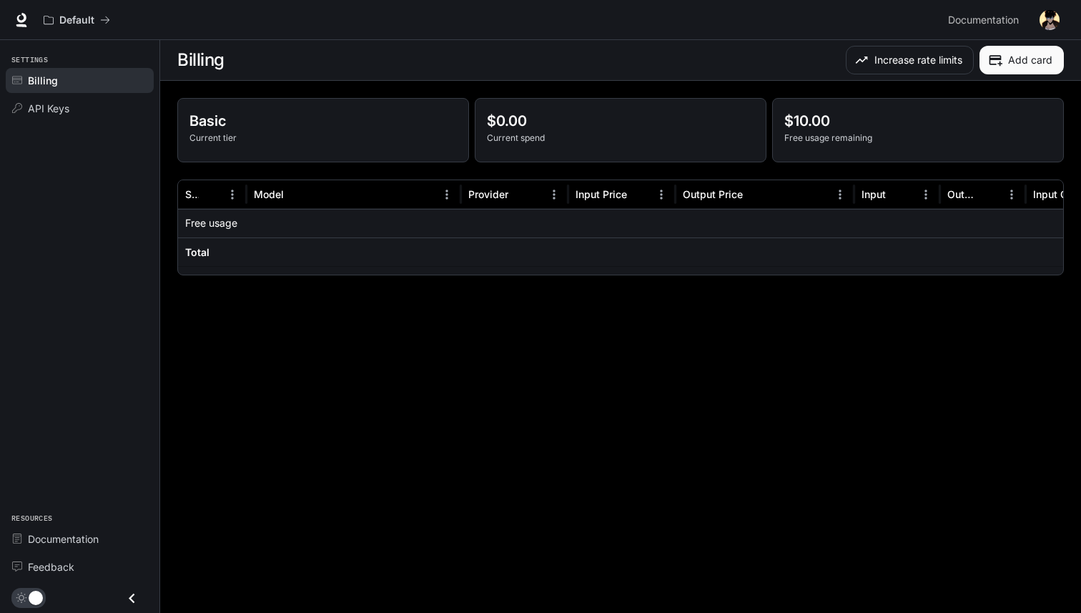
click at [1052, 21] on img "button" at bounding box center [1050, 20] width 20 height 20
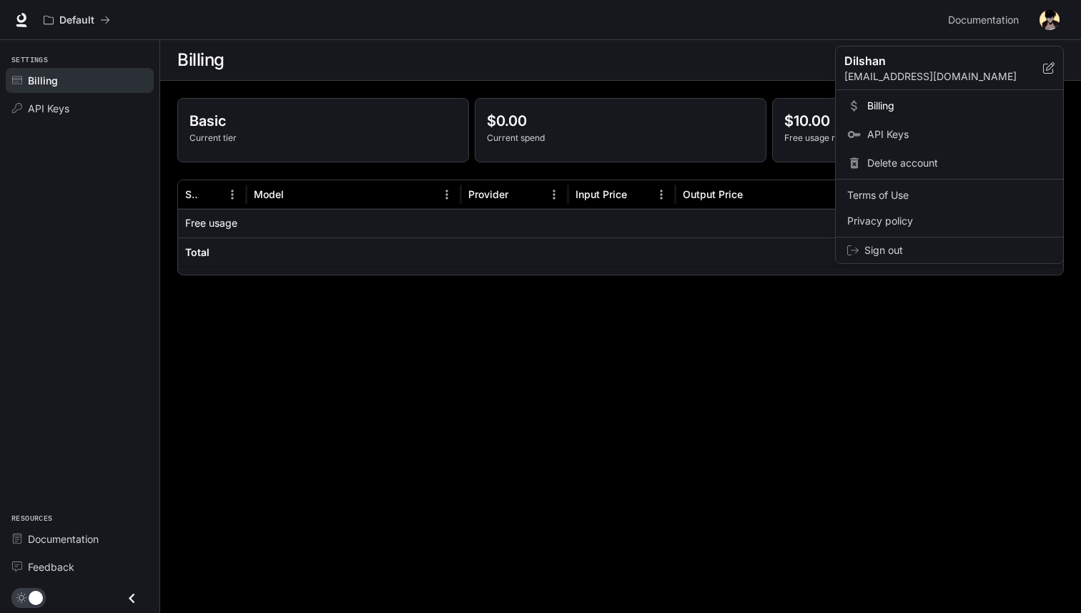
click at [877, 103] on span "Billing" at bounding box center [959, 106] width 184 height 14
click at [805, 108] on div at bounding box center [540, 306] width 1081 height 613
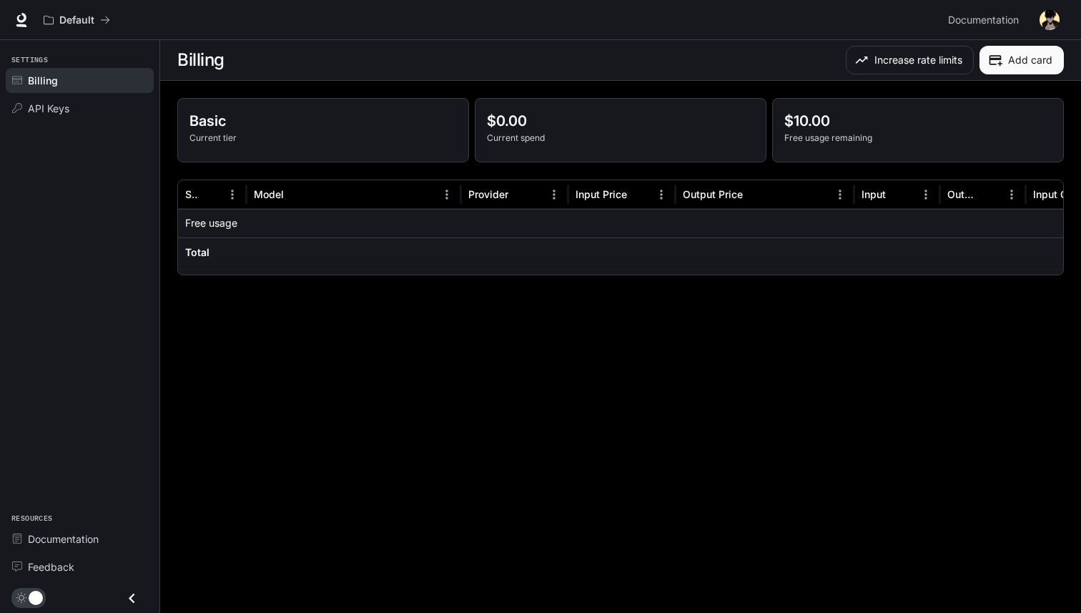
click at [825, 130] on p "$10.00" at bounding box center [917, 120] width 267 height 21
